Goal: Book appointment/travel/reservation

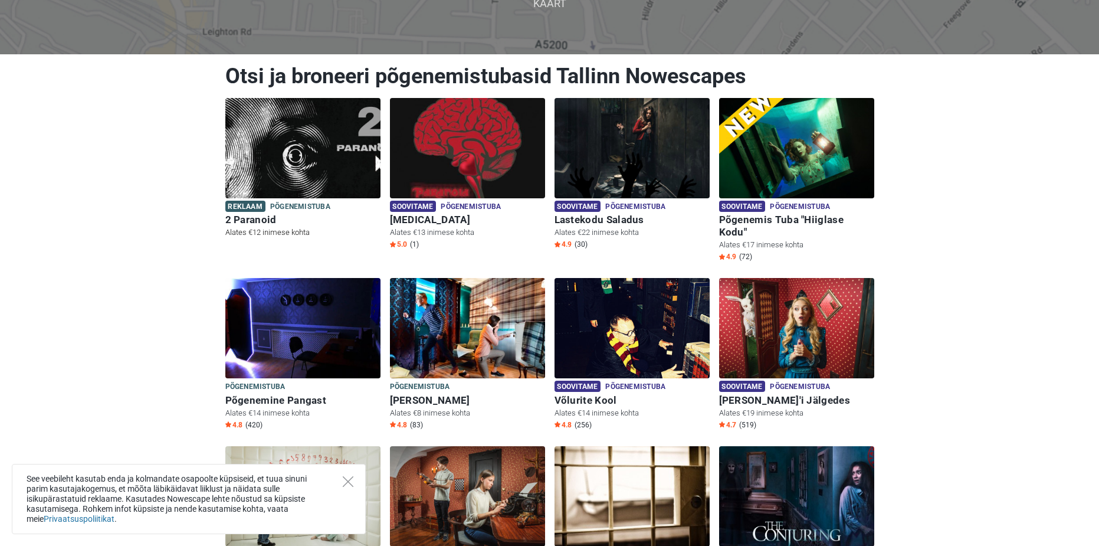
click at [310, 166] on img at bounding box center [302, 148] width 155 height 100
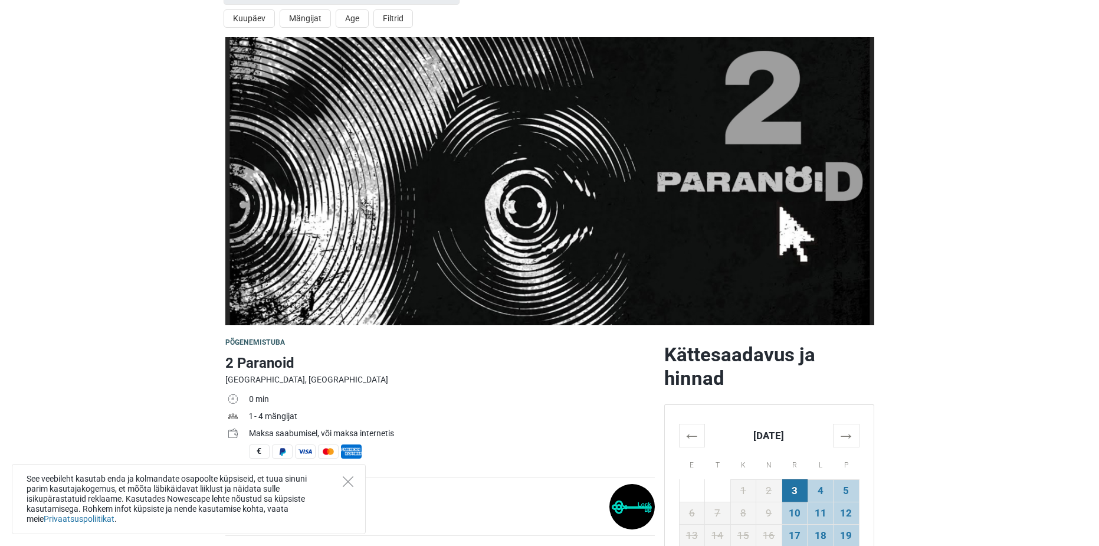
scroll to position [177, 0]
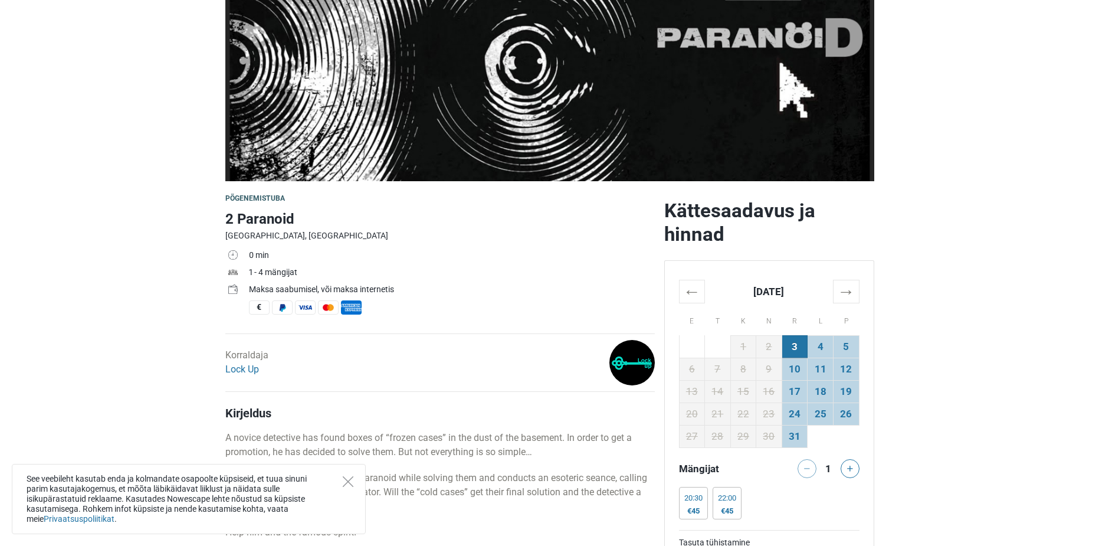
drag, startPoint x: 1002, startPoint y: 51, endPoint x: 1029, endPoint y: 61, distance: 28.6
click at [1002, 51] on section at bounding box center [549, 37] width 1099 height 288
drag, startPoint x: 949, startPoint y: 183, endPoint x: 894, endPoint y: 208, distance: 60.4
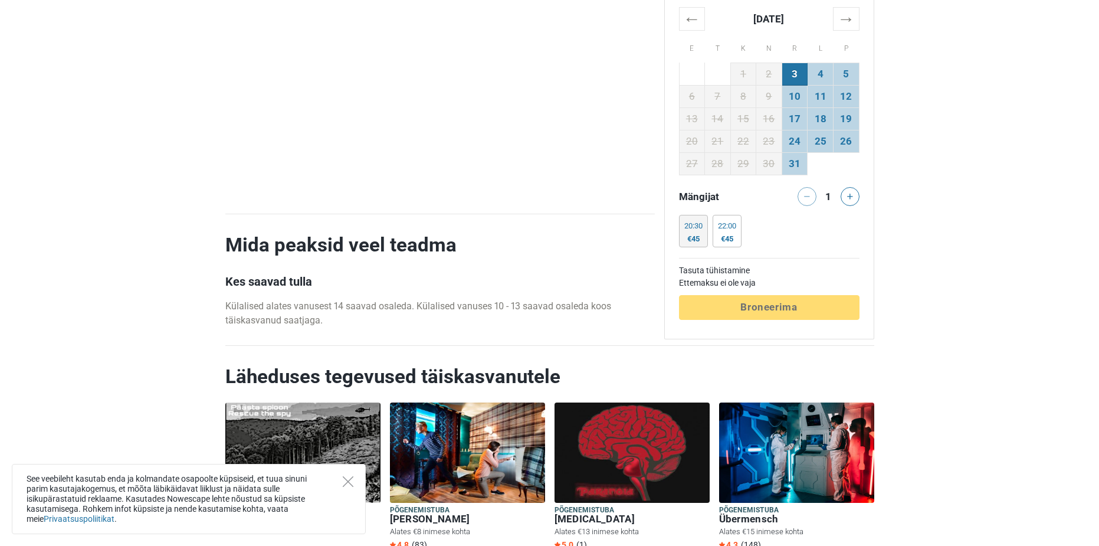
scroll to position [1180, 0]
